Goal: Task Accomplishment & Management: Complete application form

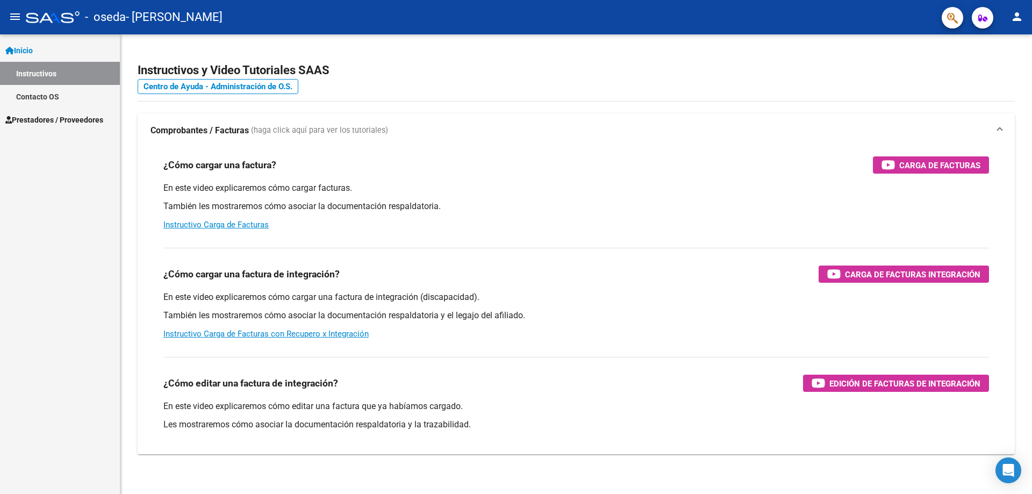
click at [55, 116] on span "Prestadores / Proveedores" at bounding box center [54, 120] width 98 height 12
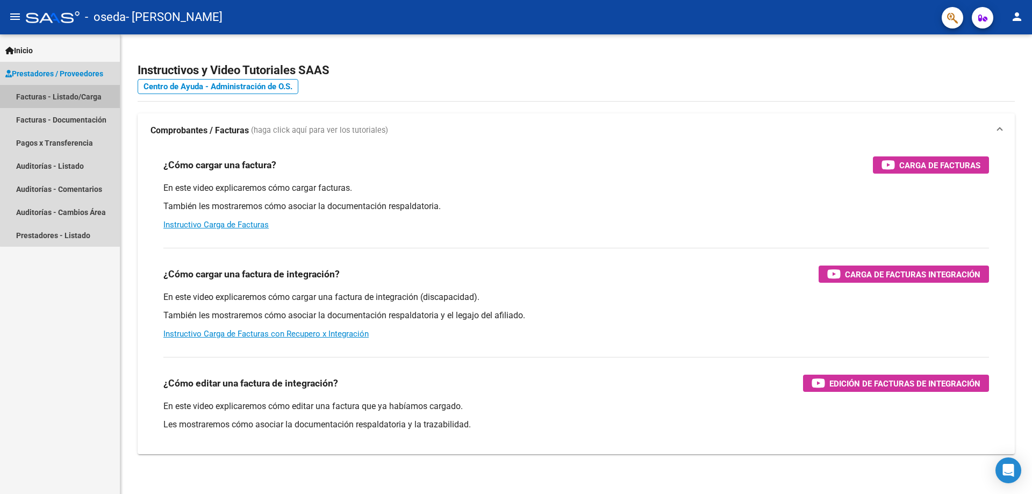
click at [75, 96] on link "Facturas - Listado/Carga" at bounding box center [60, 96] width 120 height 23
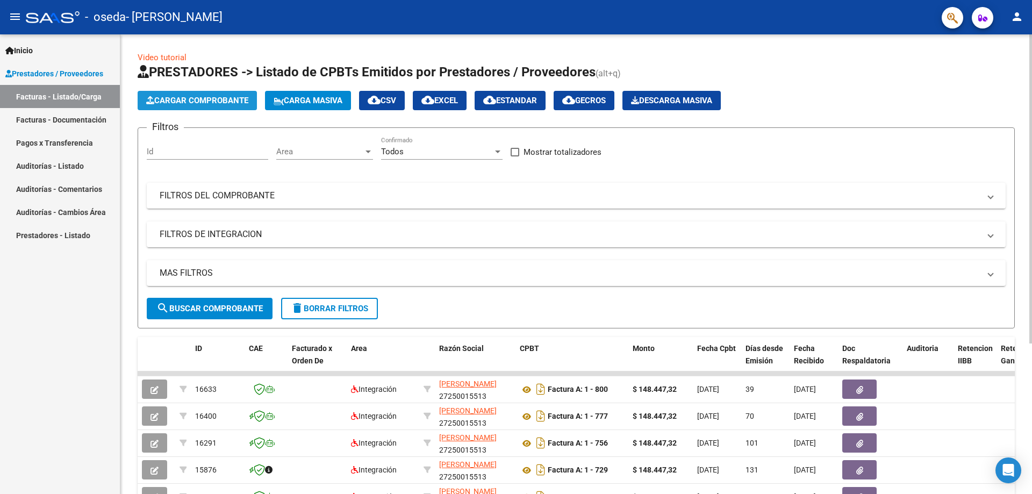
click at [220, 102] on span "Cargar Comprobante" at bounding box center [197, 101] width 102 height 10
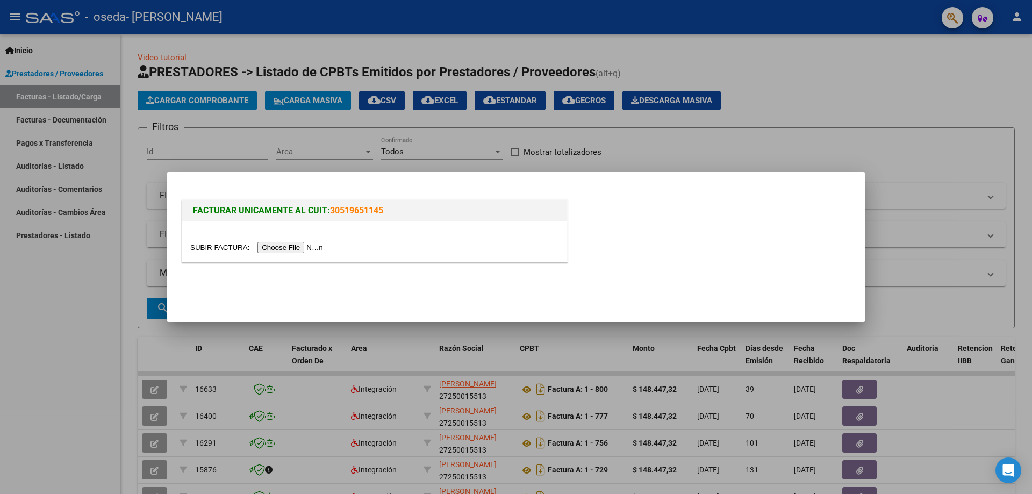
click at [309, 243] on input "file" at bounding box center [258, 247] width 136 height 11
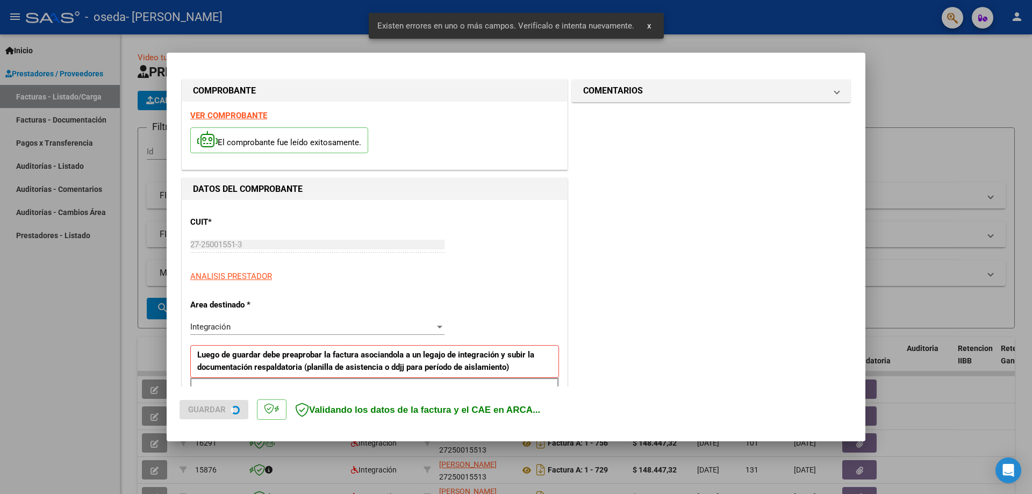
scroll to position [193, 0]
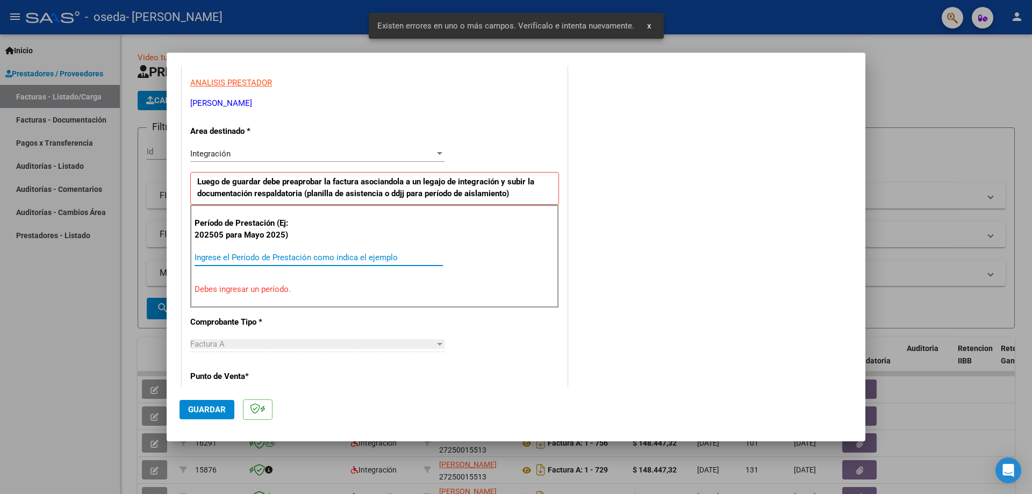
click at [218, 255] on input "Ingrese el Período de Prestación como indica el ejemplo" at bounding box center [319, 258] width 248 height 10
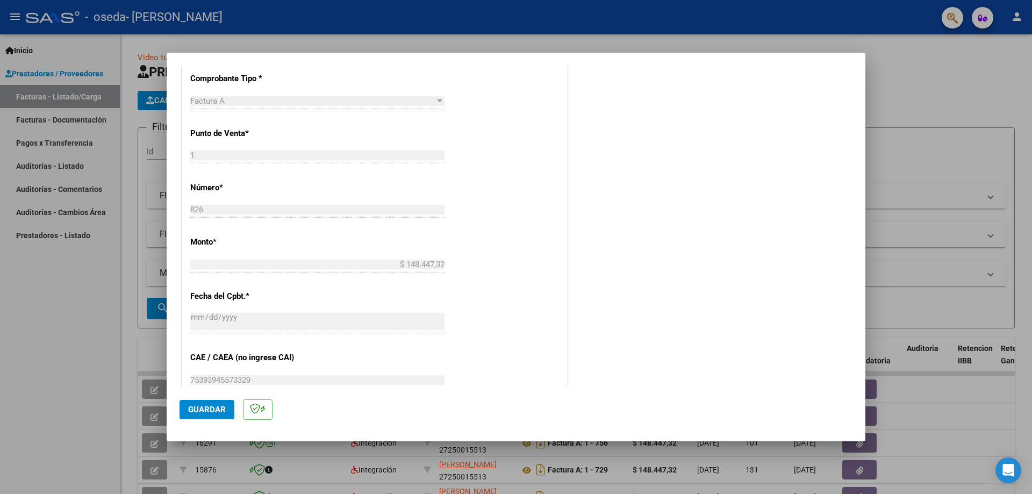
scroll to position [516, 0]
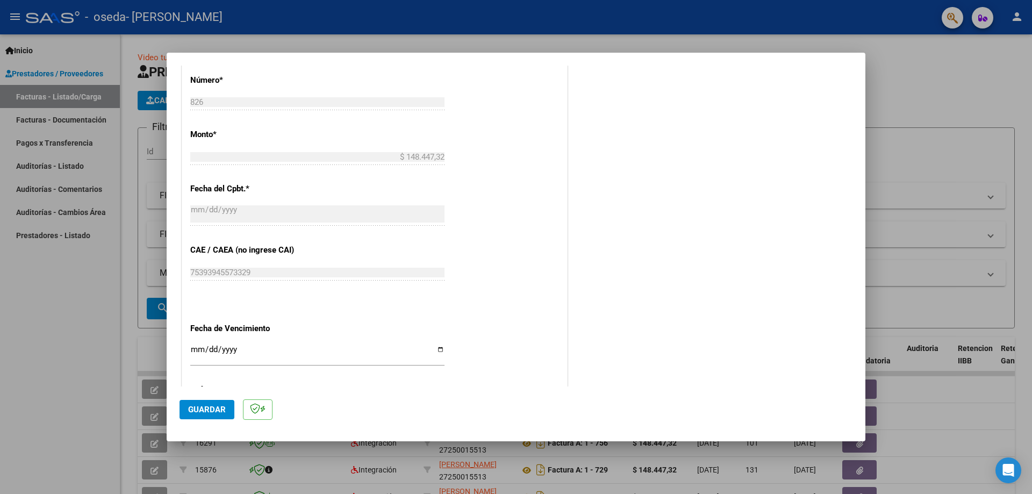
type input "202509"
click at [435, 349] on input "Ingresar la fecha" at bounding box center [317, 353] width 254 height 17
type input "[DATE]"
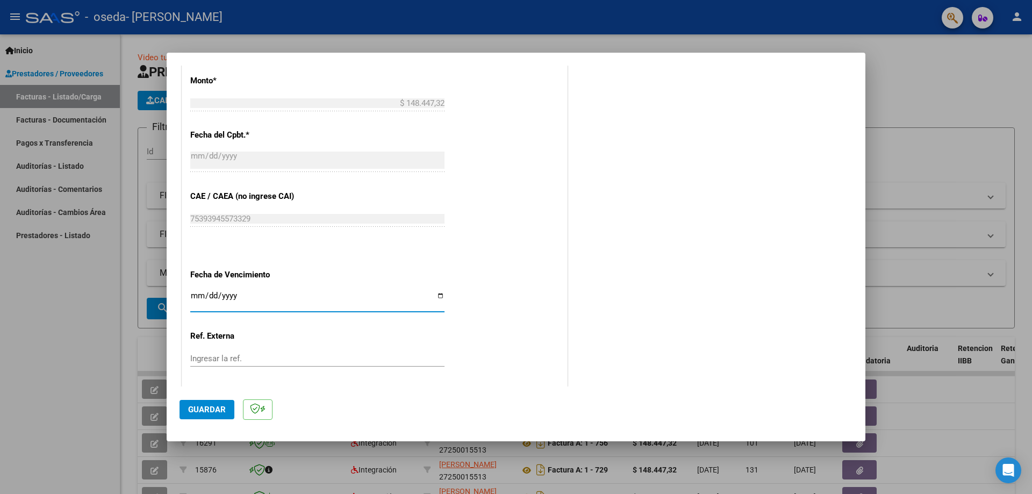
scroll to position [625, 0]
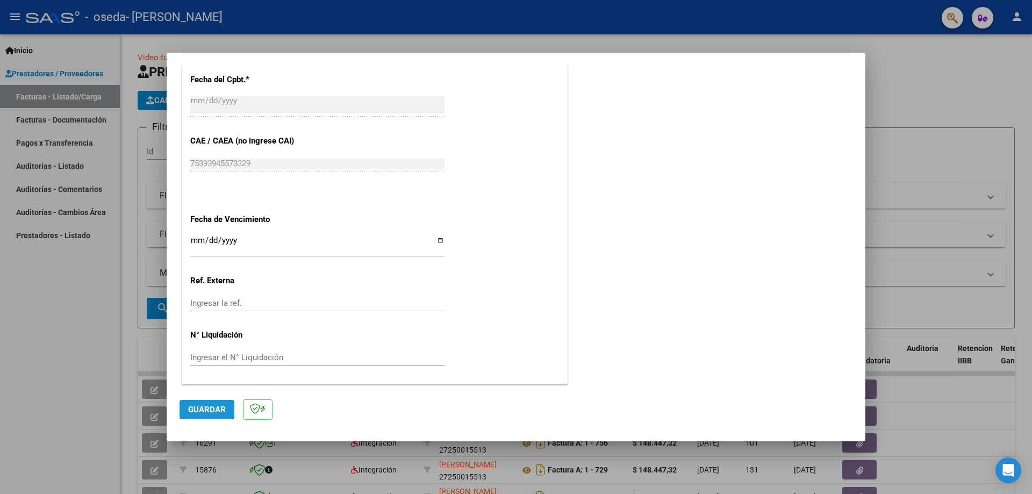
click at [199, 408] on span "Guardar" at bounding box center [207, 410] width 38 height 10
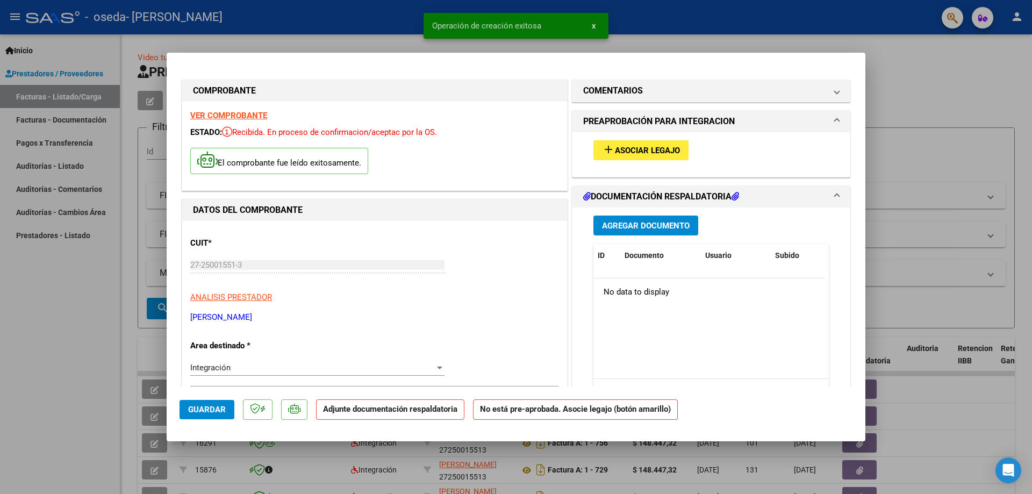
click at [623, 225] on span "Agregar Documento" at bounding box center [646, 226] width 88 height 10
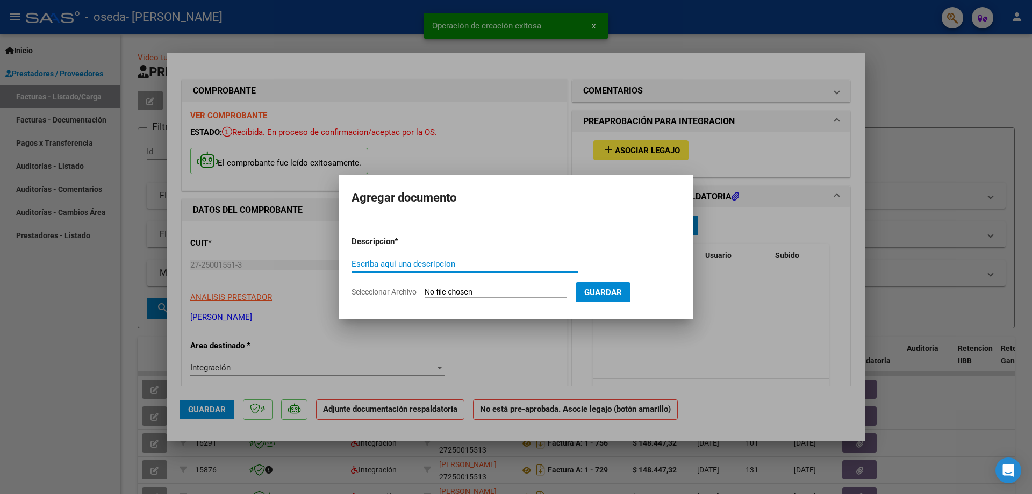
drag, startPoint x: 393, startPoint y: 260, endPoint x: 387, endPoint y: 269, distance: 11.2
click at [387, 270] on div "Escriba aquí una descripcion" at bounding box center [464, 264] width 227 height 16
type input "planilla"
click at [465, 296] on input "Seleccionar Archivo" at bounding box center [495, 292] width 142 height 10
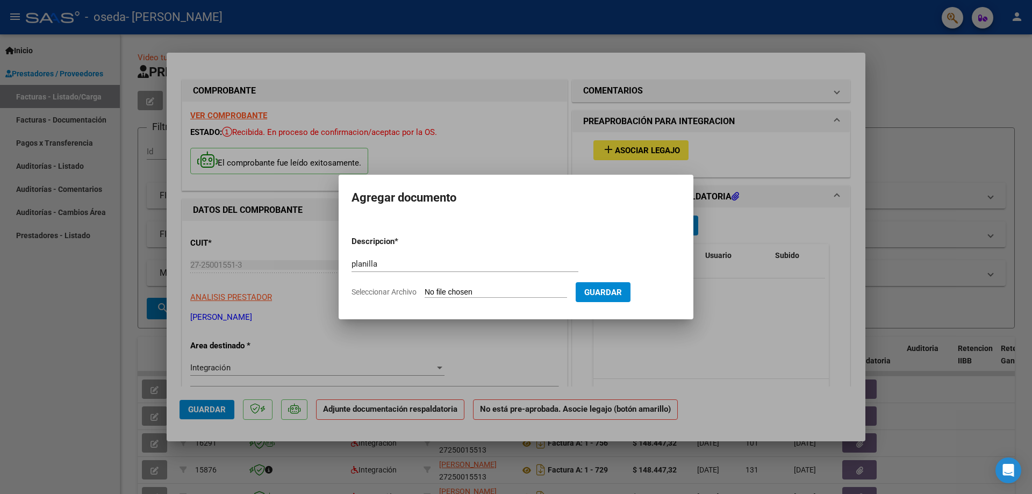
type input "C:\fakepath\GALE, Santiago Asistencia [DATE].pdf"
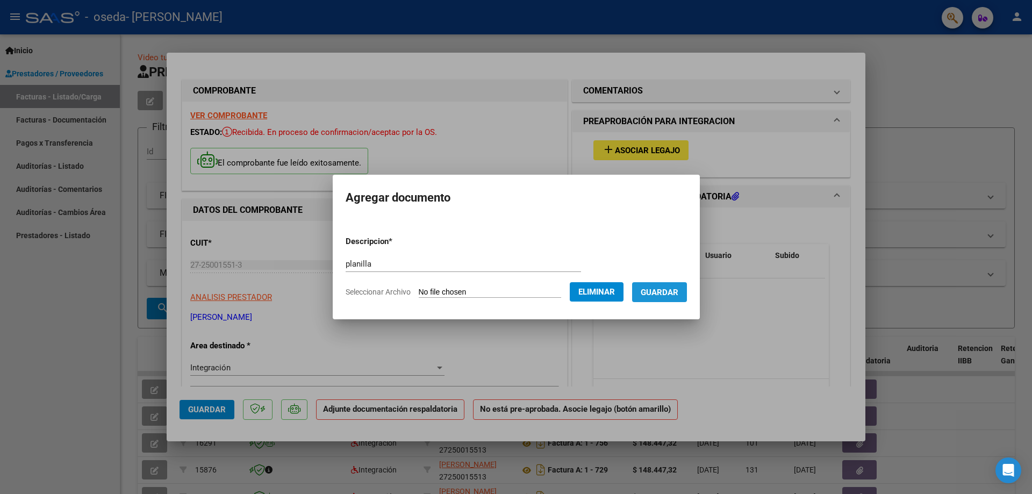
click at [669, 290] on span "Guardar" at bounding box center [659, 292] width 38 height 10
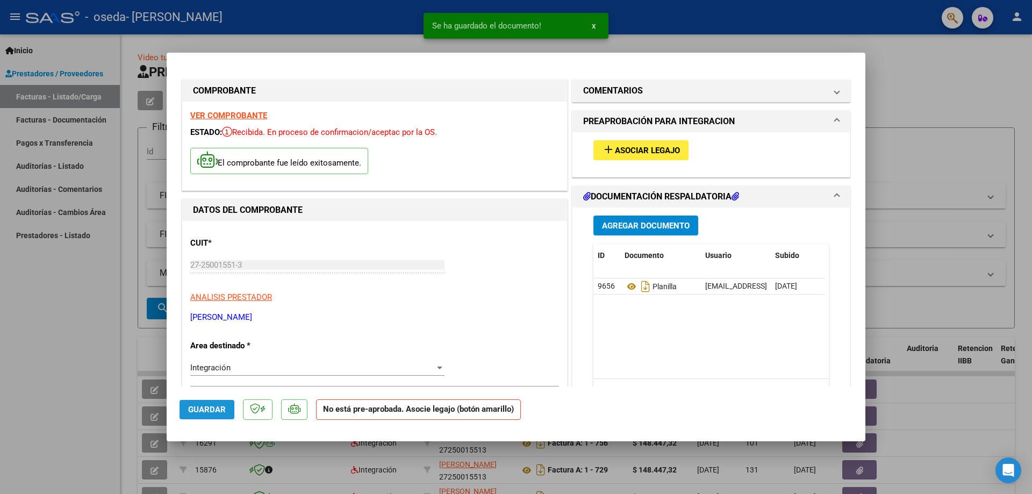
click at [196, 407] on span "Guardar" at bounding box center [207, 410] width 38 height 10
